Goal: Transaction & Acquisition: Purchase product/service

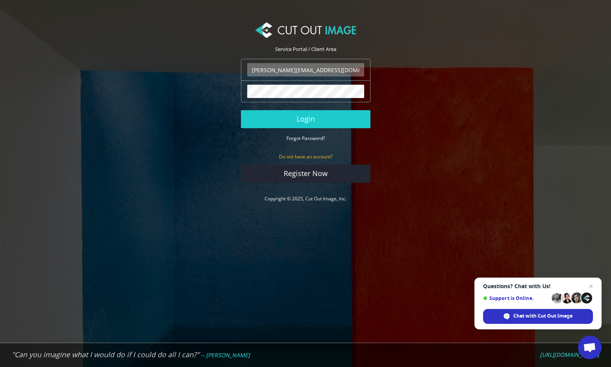
type input "[PERSON_NAME][EMAIL_ADDRESS][DOMAIN_NAME]"
click at [305, 119] on button "Login" at bounding box center [305, 119] width 129 height 18
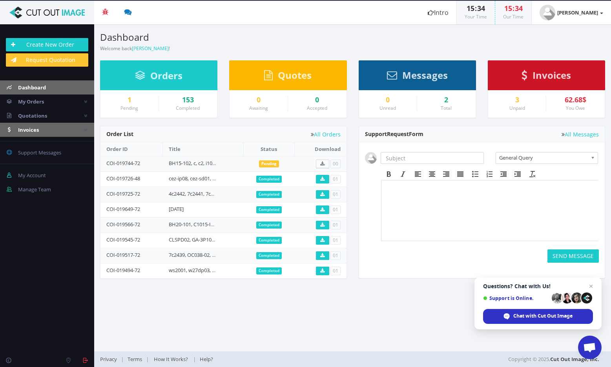
click at [26, 127] on span "Invoices" at bounding box center [28, 129] width 21 height 7
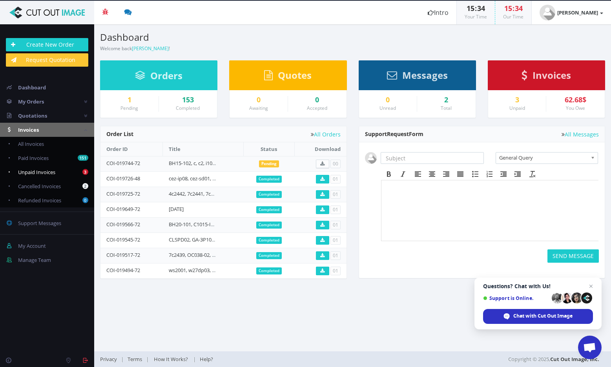
click at [34, 173] on span "Unpaid Invoices" at bounding box center [36, 172] width 37 height 7
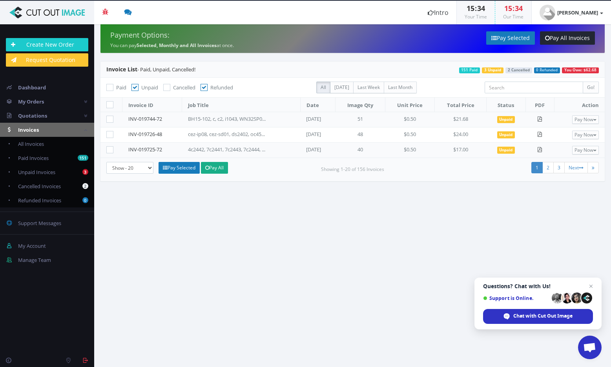
click at [113, 103] on icon at bounding box center [109, 104] width 7 height 7
click at [113, 103] on input "checkbox" at bounding box center [110, 104] width 5 height 5
checkbox input "true"
checkbox input"] "true"
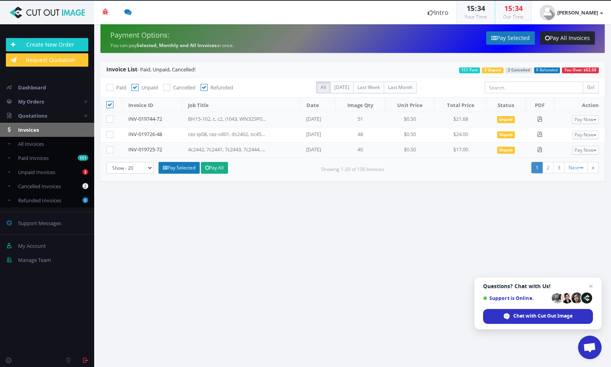
checkbox input"] "true"
click at [219, 168] on link "Pay All" at bounding box center [214, 168] width 27 height 12
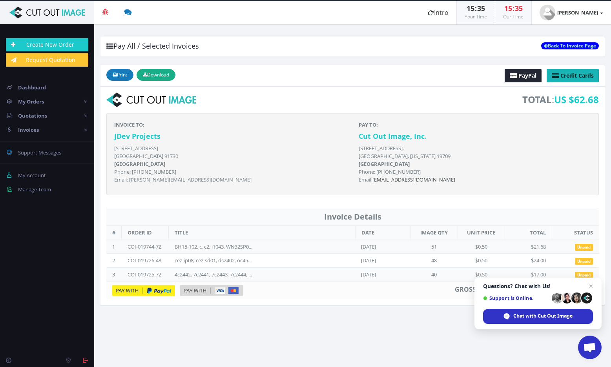
click at [575, 82] on link "Credit Cards" at bounding box center [572, 75] width 52 height 13
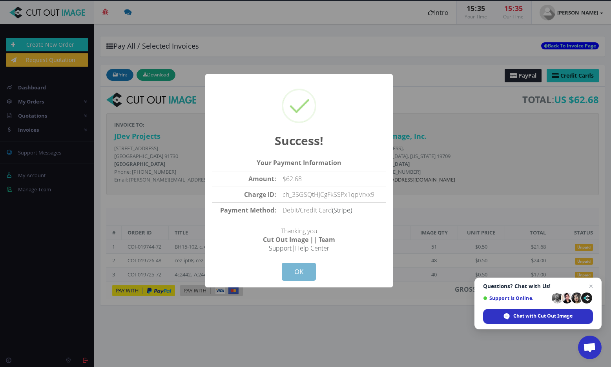
click at [298, 268] on button "OK" at bounding box center [299, 272] width 34 height 18
